Goal: Navigation & Orientation: Find specific page/section

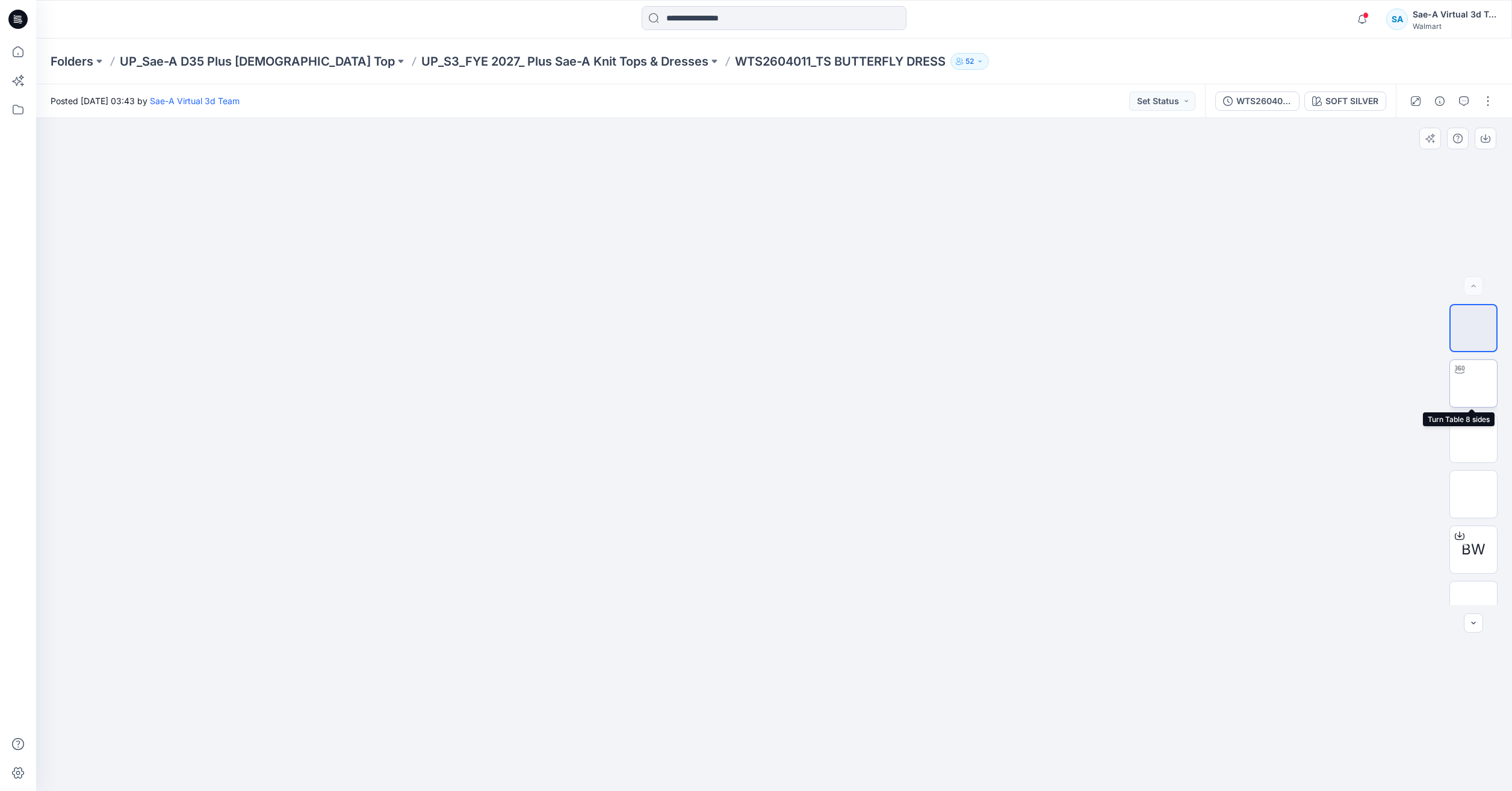
click at [1473, 383] on img at bounding box center [1473, 383] width 0 height 0
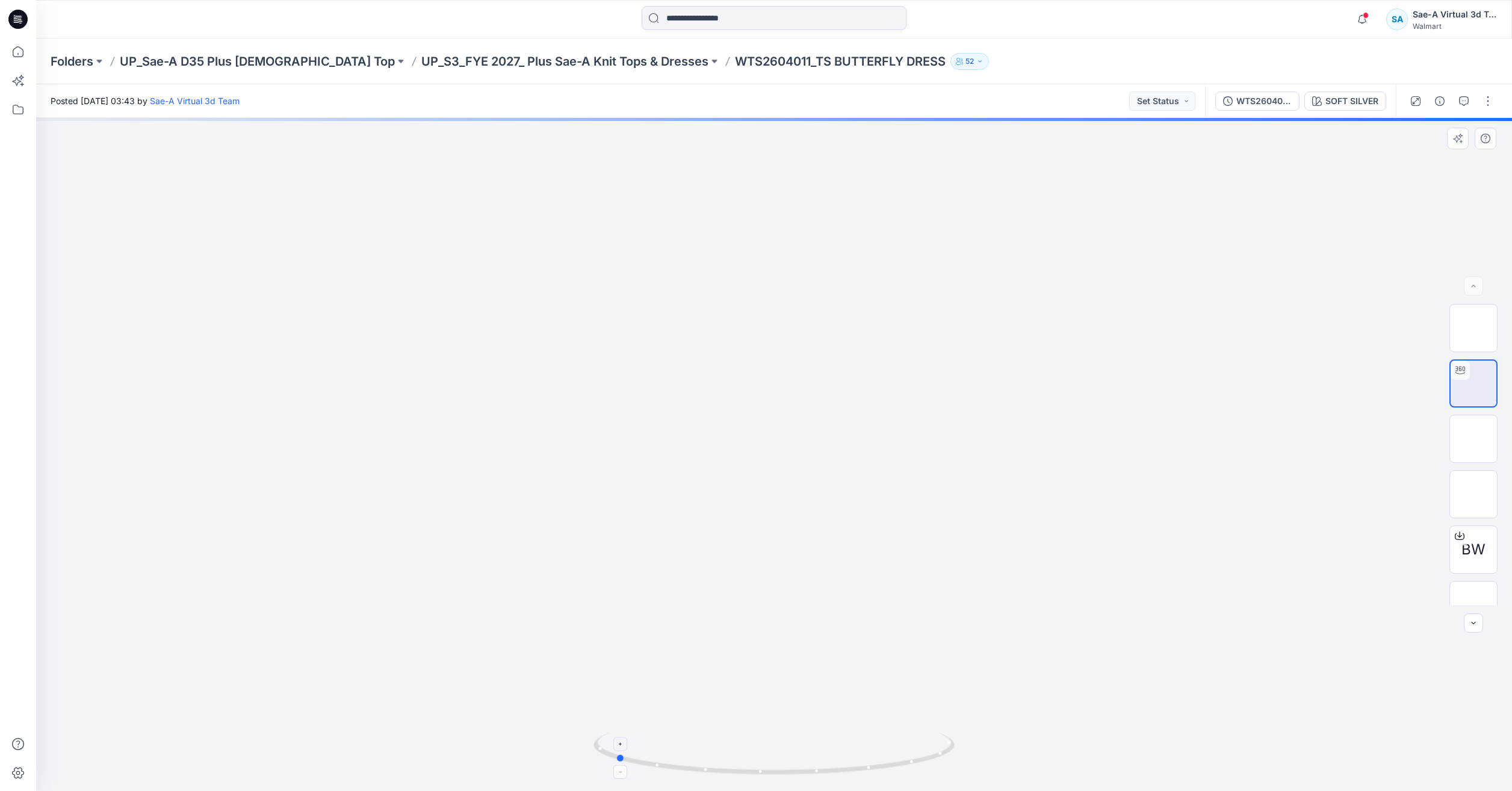
drag, startPoint x: 919, startPoint y: 762, endPoint x: 761, endPoint y: 739, distance: 159.7
click at [761, 739] on icon at bounding box center [775, 755] width 364 height 45
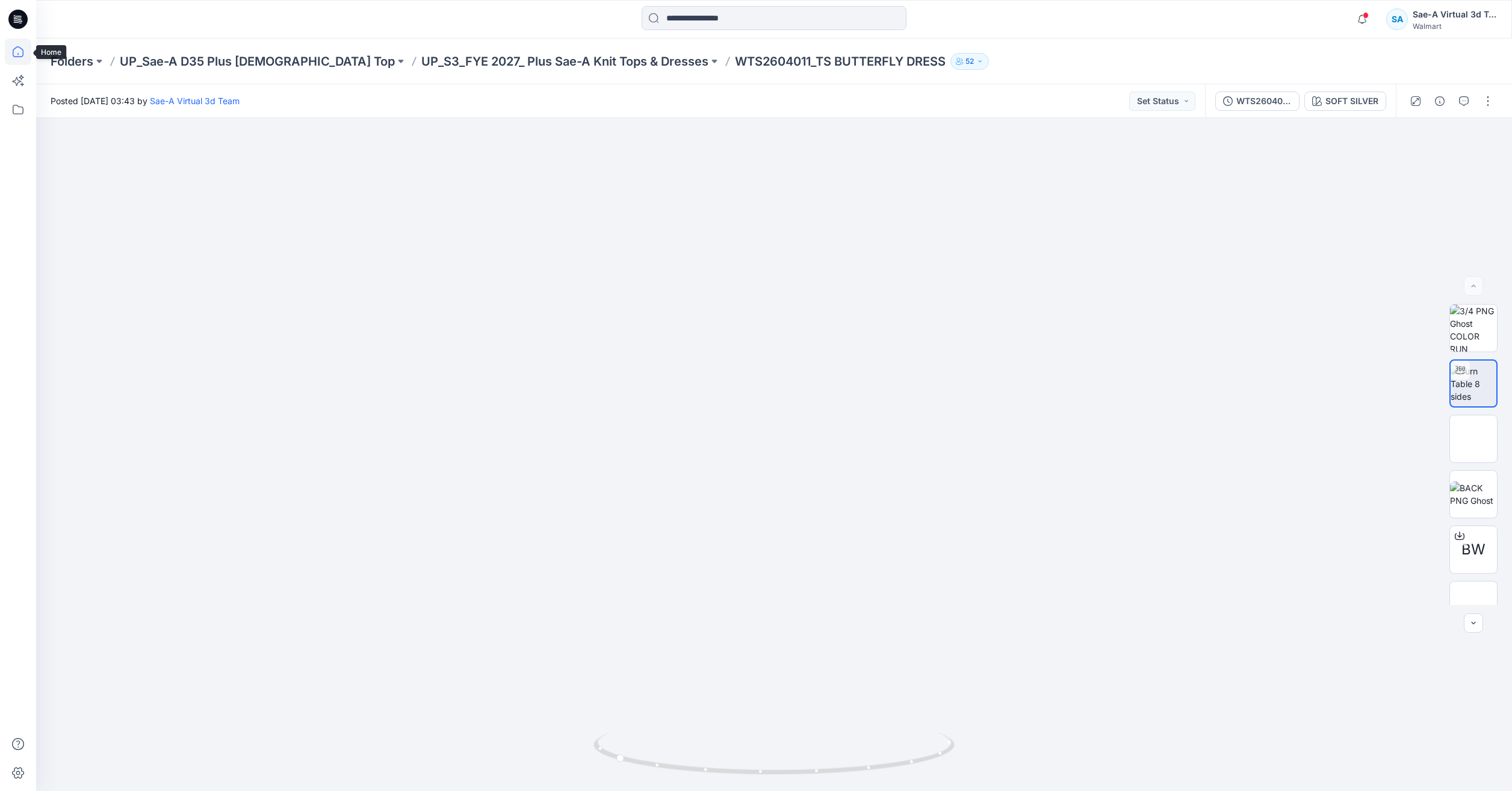
click at [19, 58] on icon at bounding box center [18, 52] width 26 height 26
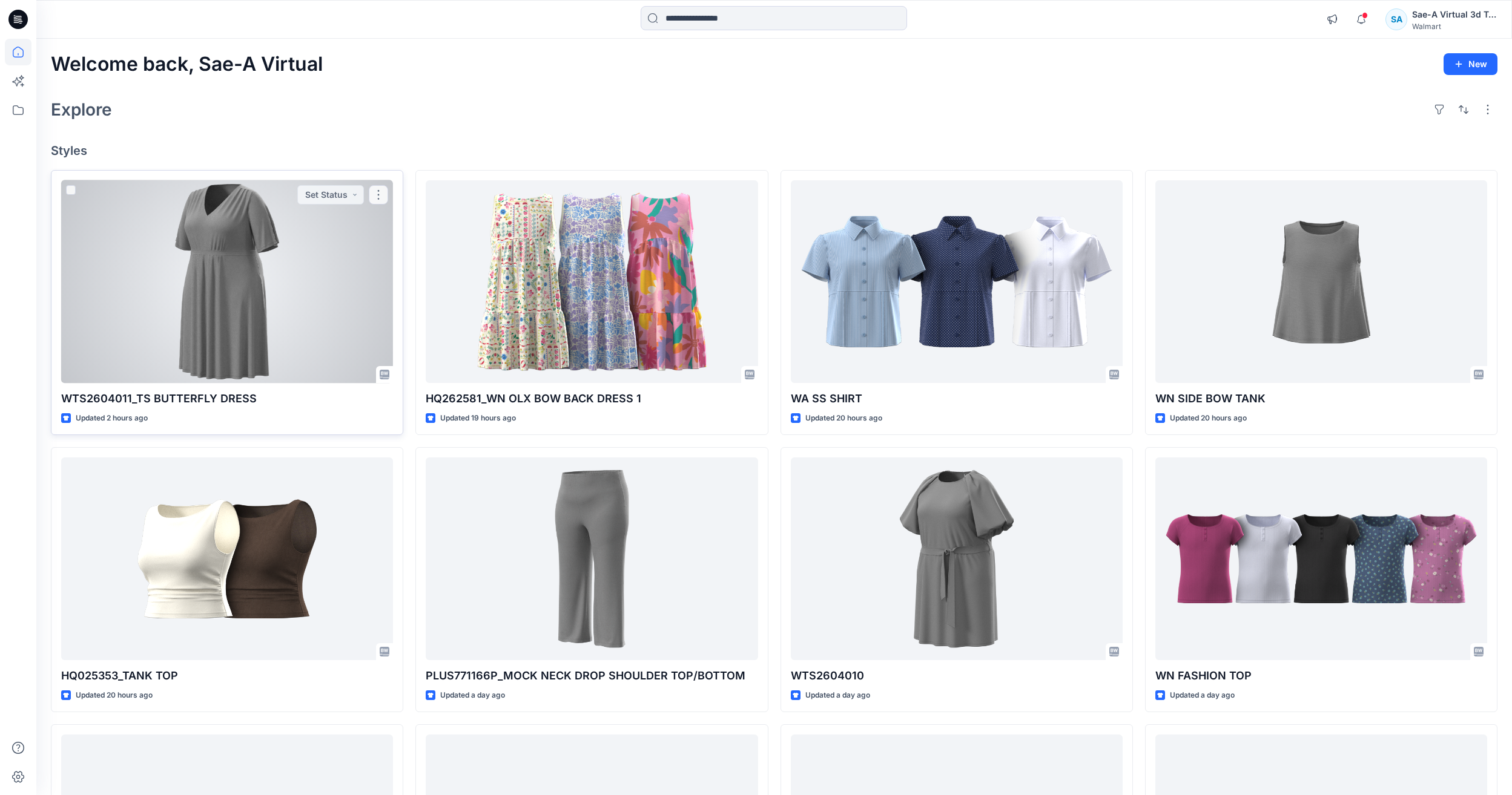
click at [197, 281] on div at bounding box center [226, 282] width 332 height 203
